Goal: Transaction & Acquisition: Purchase product/service

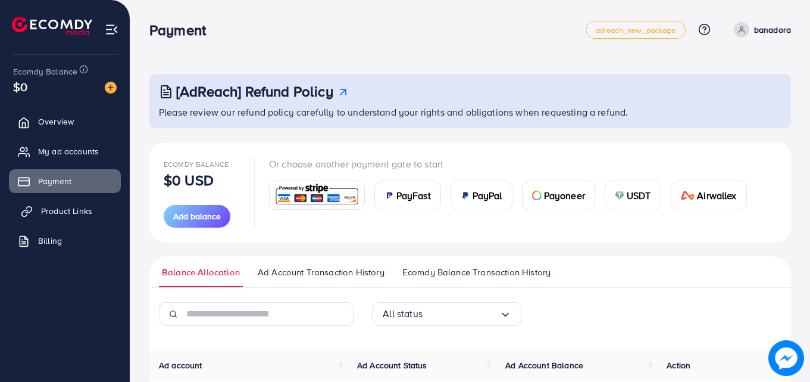
click at [61, 210] on span "Product Links" at bounding box center [66, 211] width 51 height 12
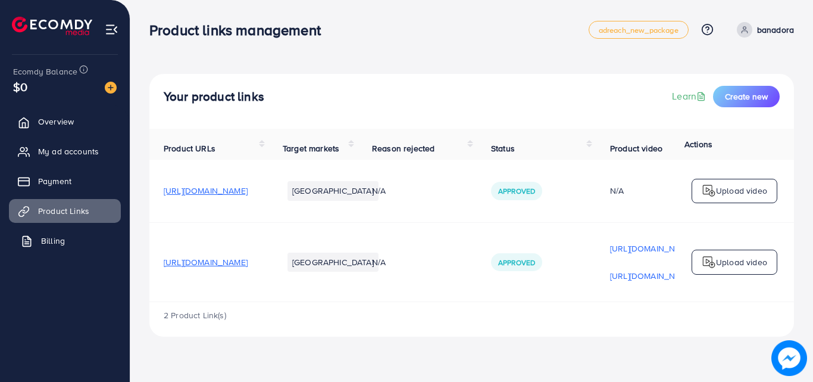
click at [57, 240] on span "Billing" at bounding box center [53, 241] width 24 height 12
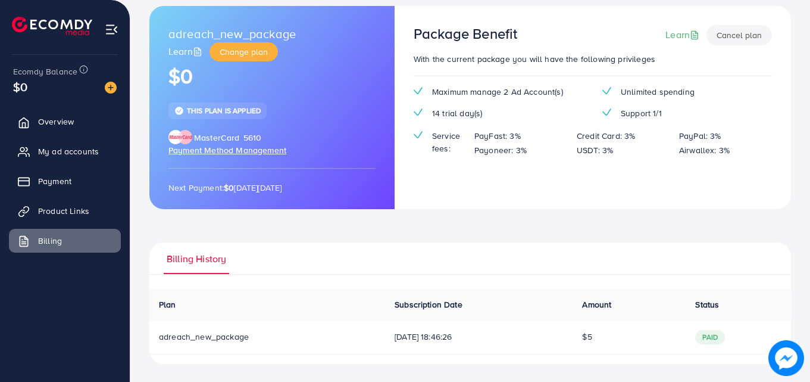
scroll to position [69, 0]
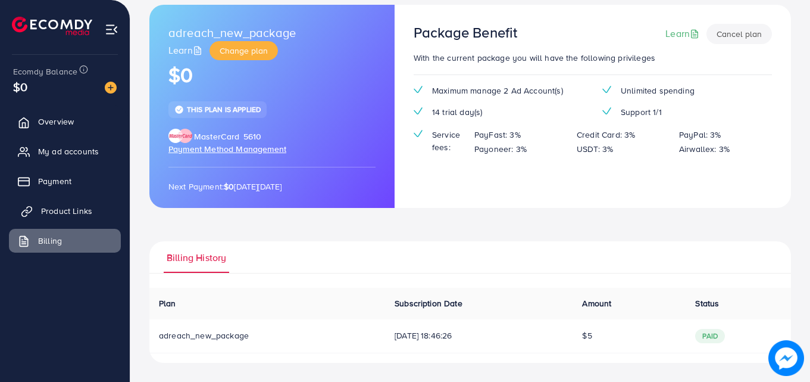
click at [40, 211] on link "Product Links" at bounding box center [65, 211] width 112 height 24
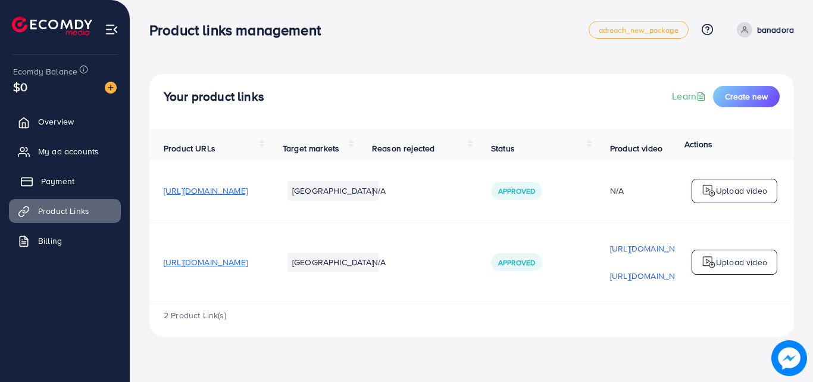
click at [73, 174] on link "Payment" at bounding box center [65, 181] width 112 height 24
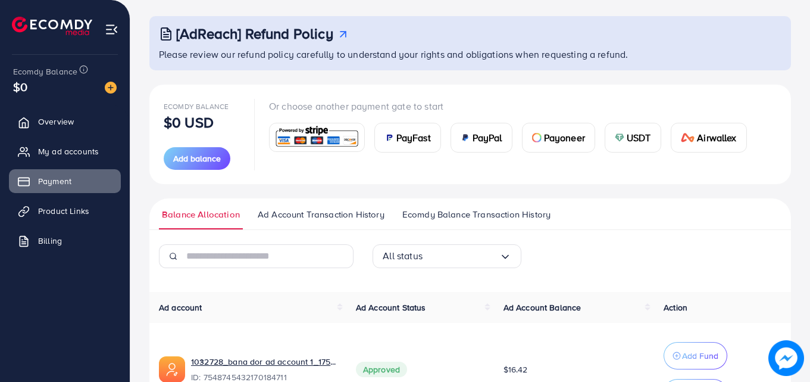
scroll to position [60, 0]
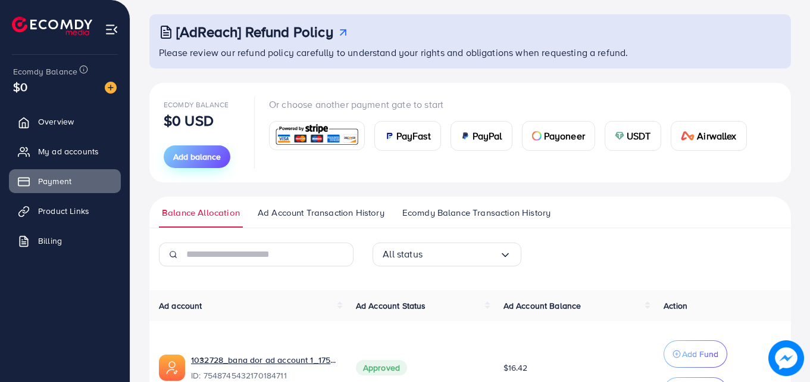
click at [187, 158] on span "Add balance" at bounding box center [197, 157] width 48 height 12
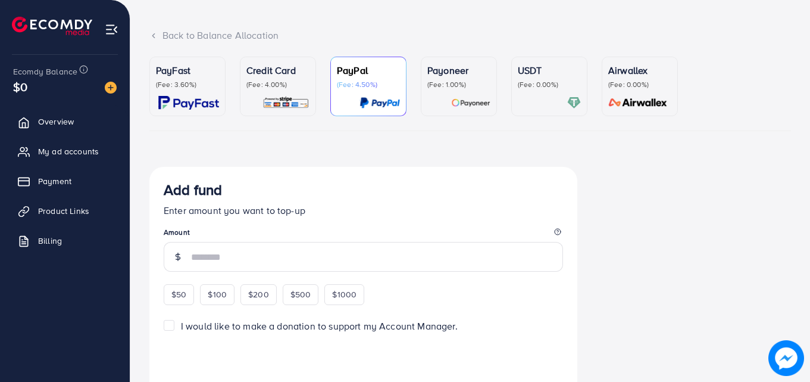
click at [272, 101] on img at bounding box center [286, 103] width 47 height 14
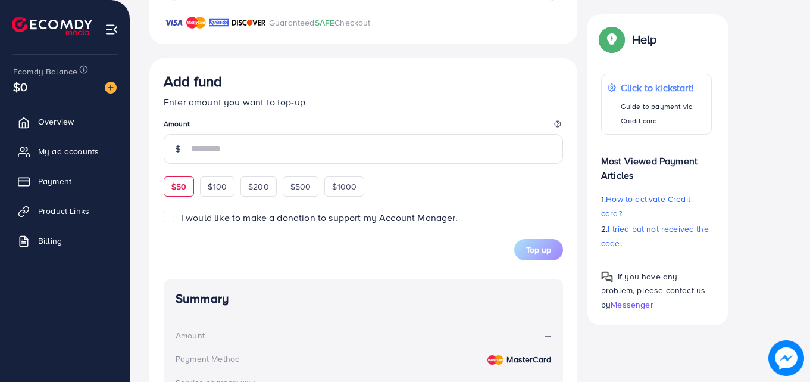
click at [183, 191] on span "$50" at bounding box center [178, 186] width 15 height 12
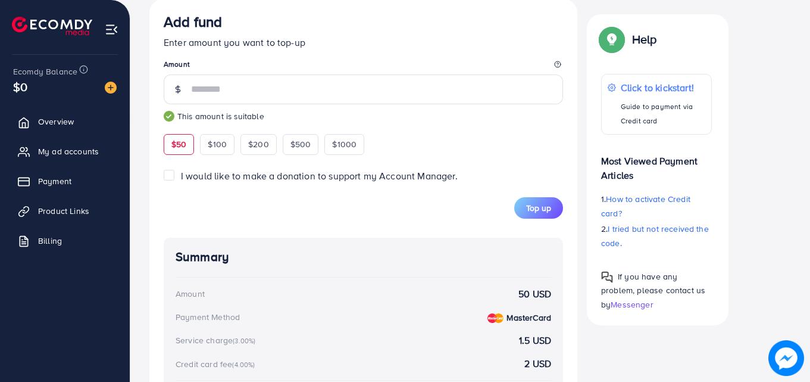
scroll to position [595, 0]
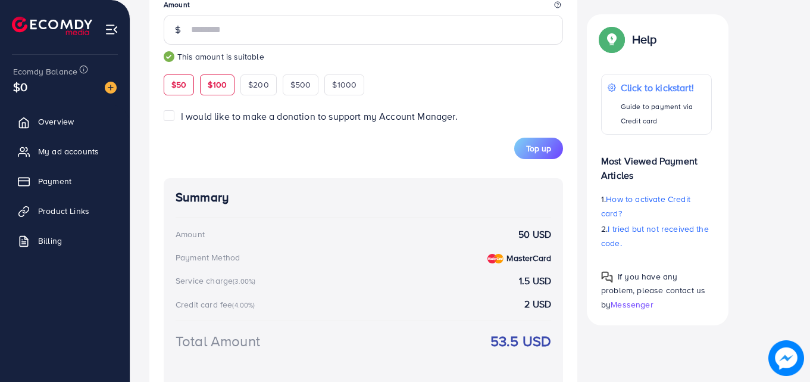
click at [226, 85] on span "$100" at bounding box center [217, 85] width 19 height 12
click at [267, 93] on div "$200" at bounding box center [259, 84] width 36 height 20
click at [180, 84] on span "$50" at bounding box center [178, 85] width 15 height 12
type input "**"
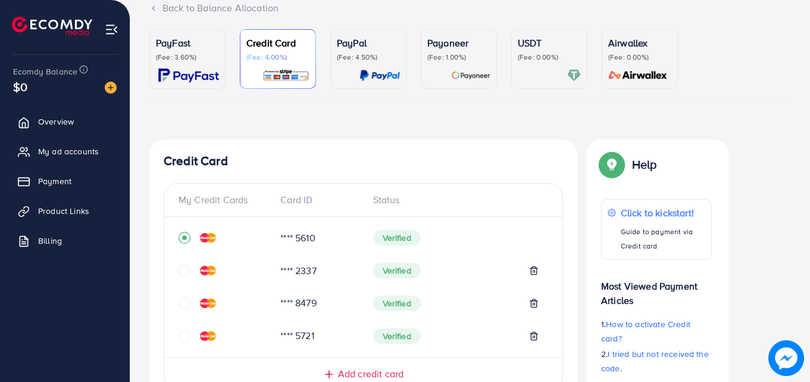
scroll to position [60, 0]
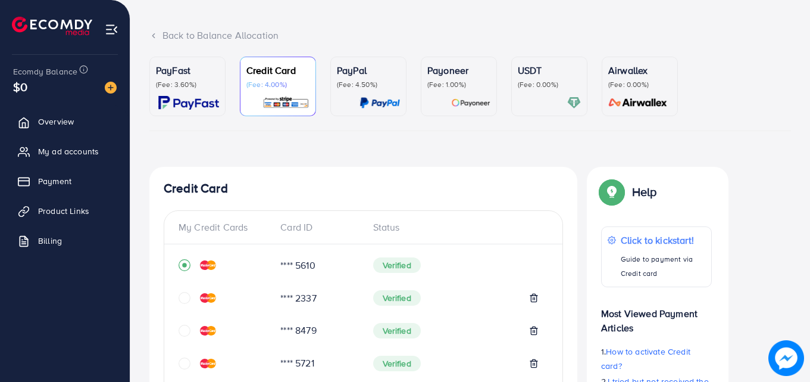
click at [200, 96] on img at bounding box center [188, 103] width 61 height 14
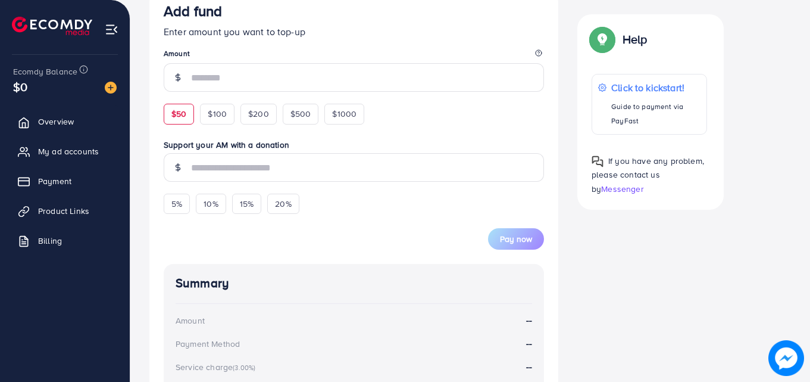
click at [181, 121] on div "$50" at bounding box center [179, 114] width 30 height 20
type input "**"
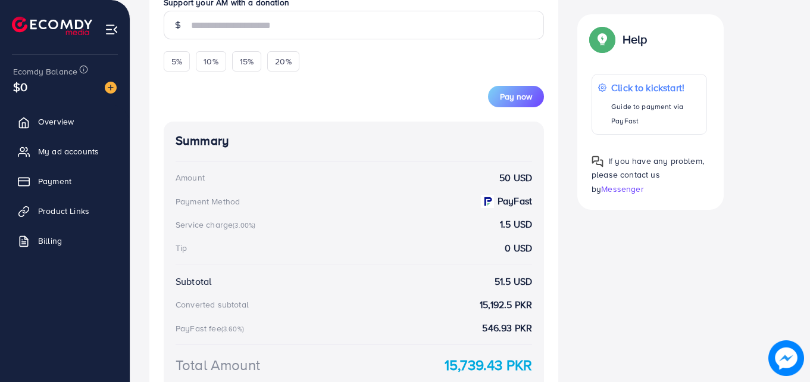
scroll to position [417, 0]
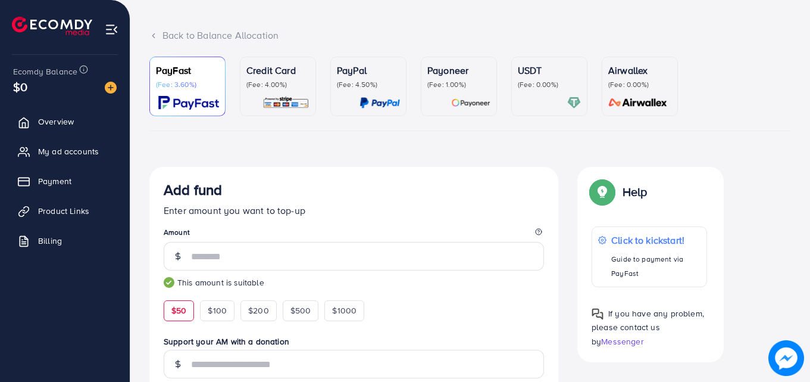
click at [261, 83] on p "(Fee: 4.00%)" at bounding box center [277, 85] width 63 height 10
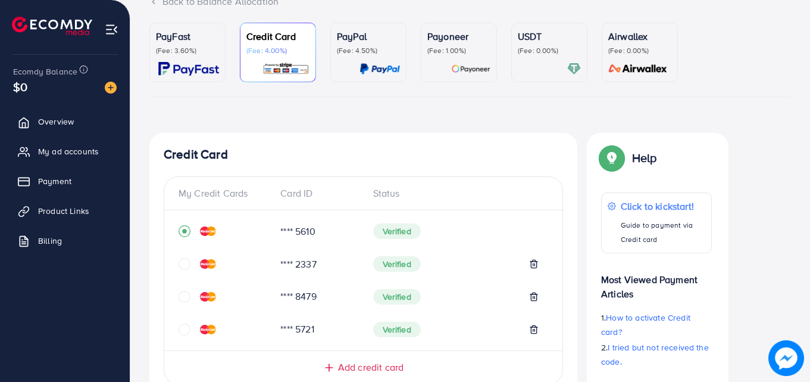
scroll to position [179, 0]
